Goal: Book appointment/travel/reservation

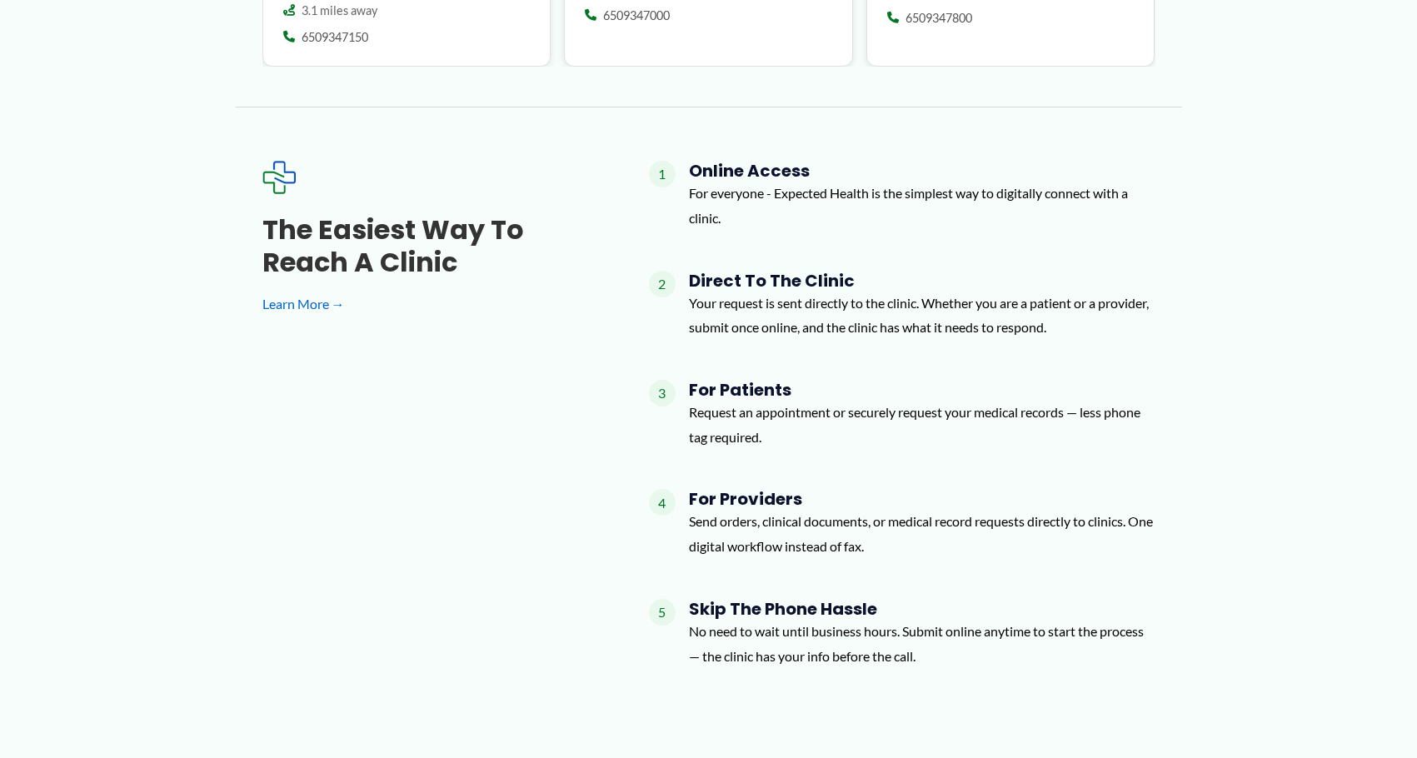
scroll to position [2166, 0]
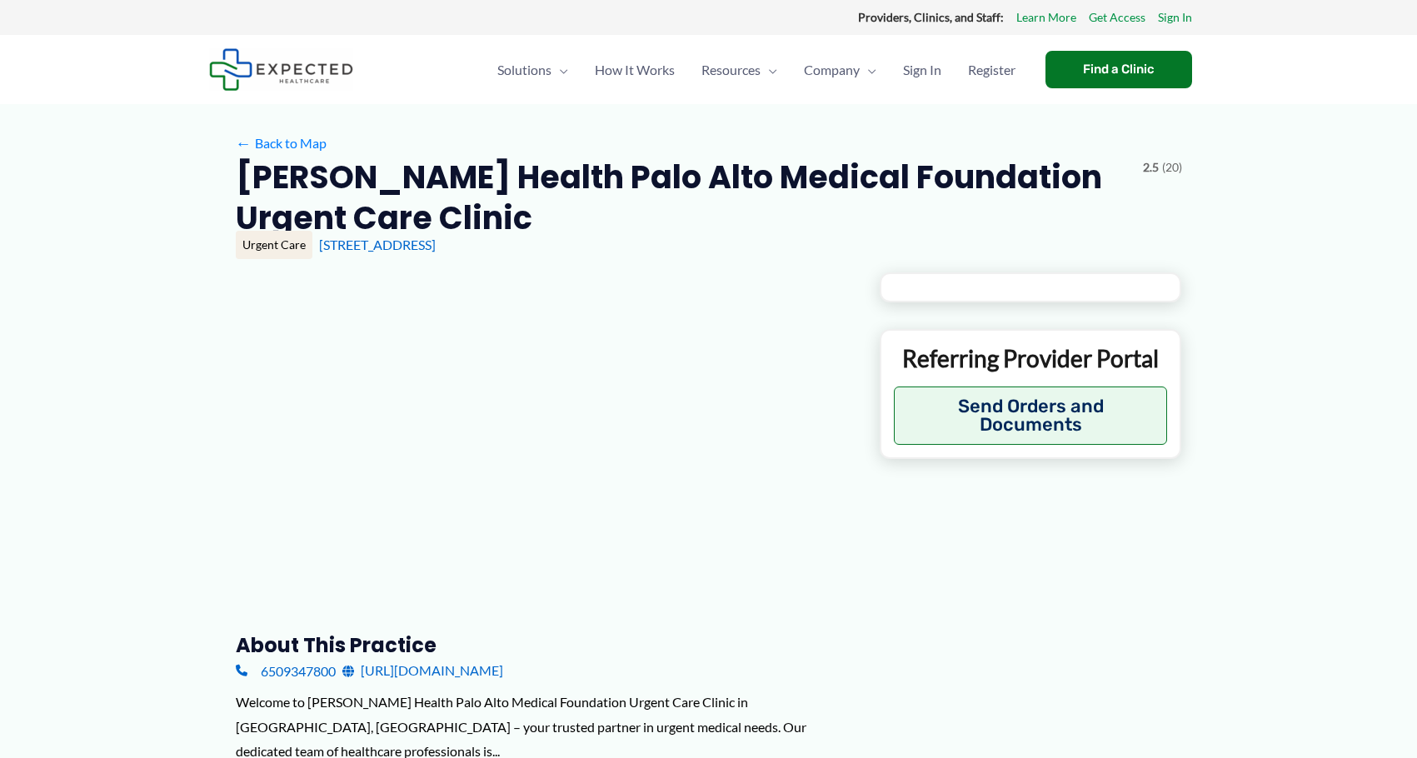
type input "**********"
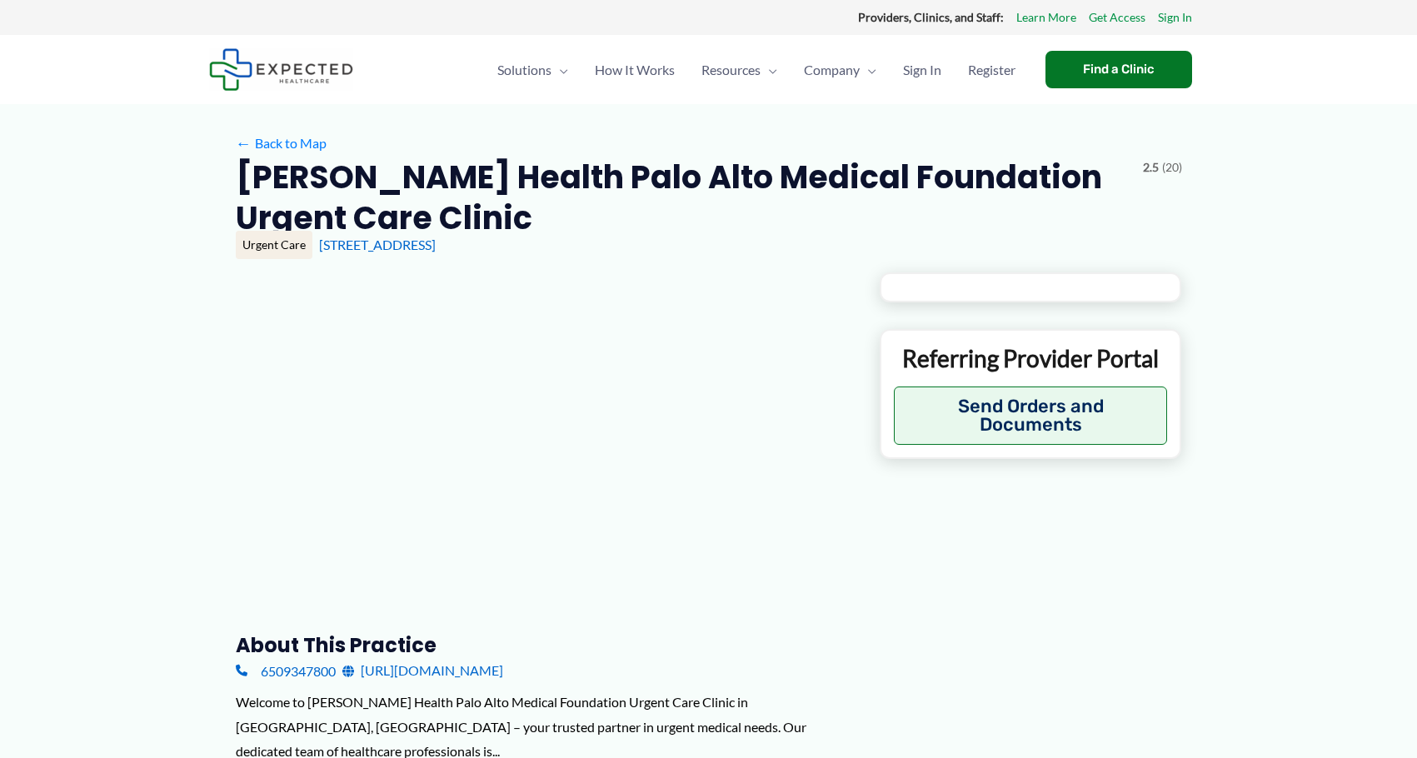
type input "**********"
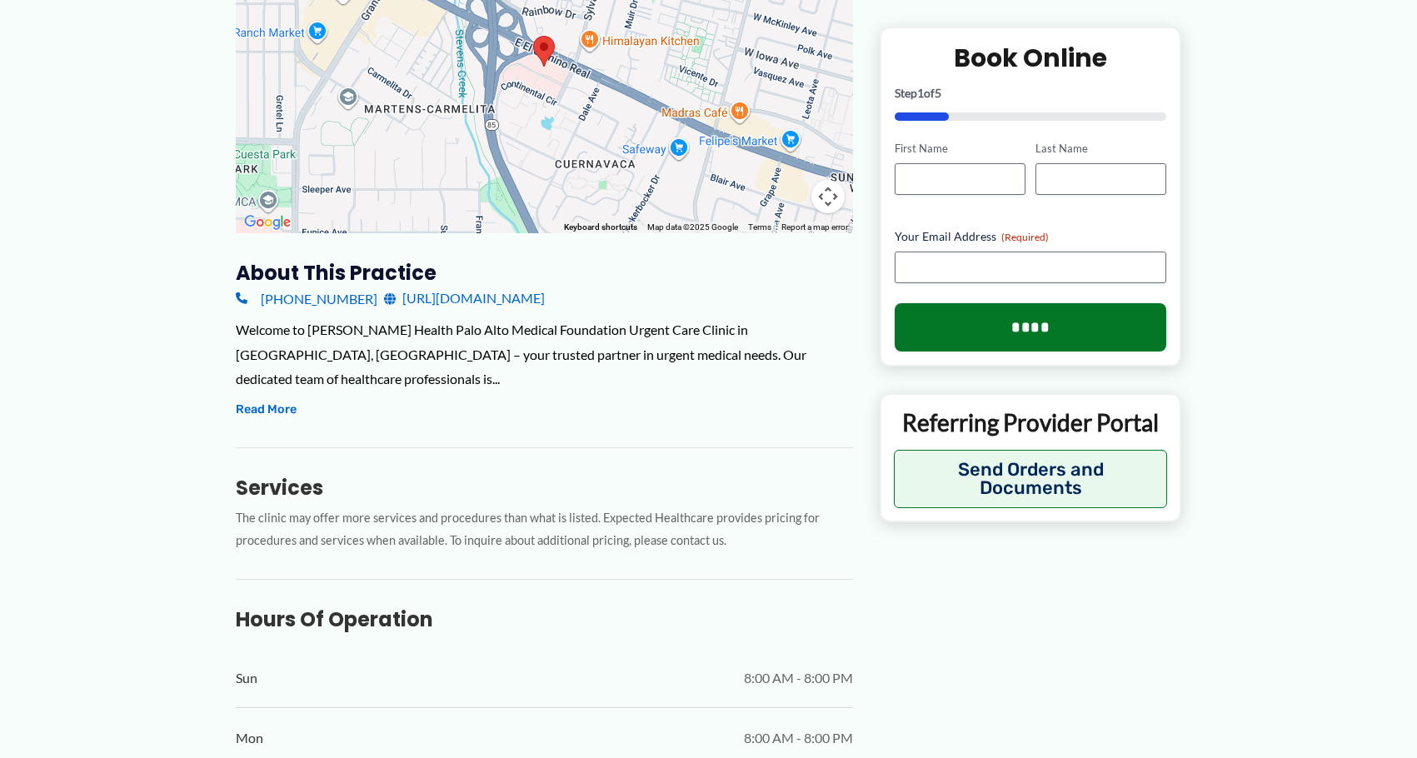
scroll to position [371, 0]
